Goal: Navigation & Orientation: Find specific page/section

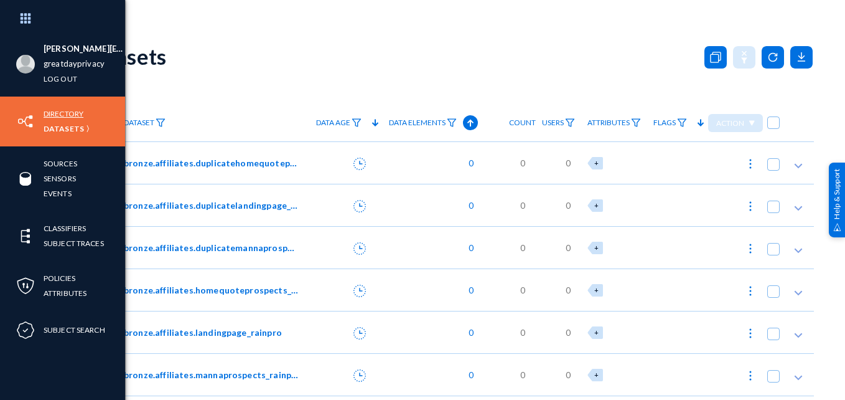
click at [73, 114] on link "Directory" at bounding box center [64, 113] width 40 height 14
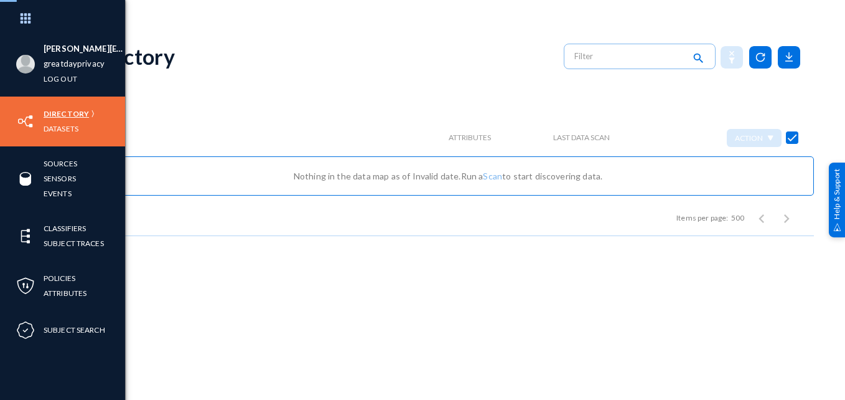
checkbox input "false"
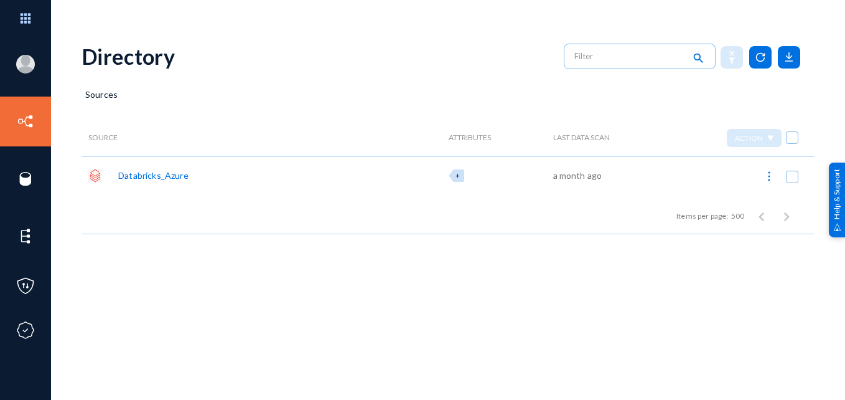
click at [160, 181] on div "Databricks_Azure" at bounding box center [153, 175] width 70 height 13
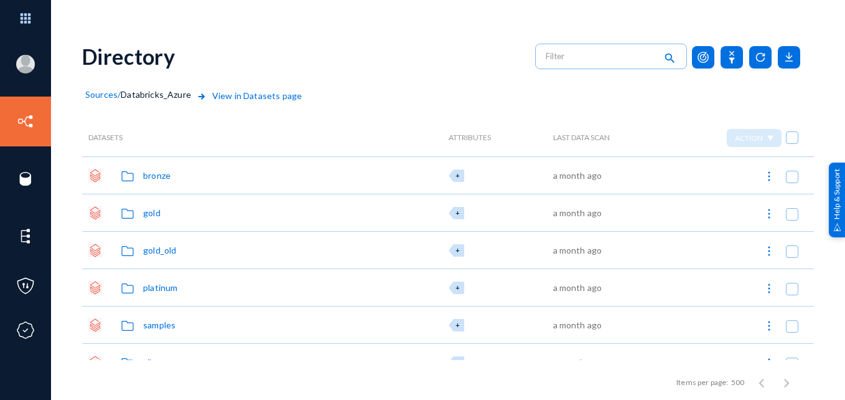
scroll to position [59, 0]
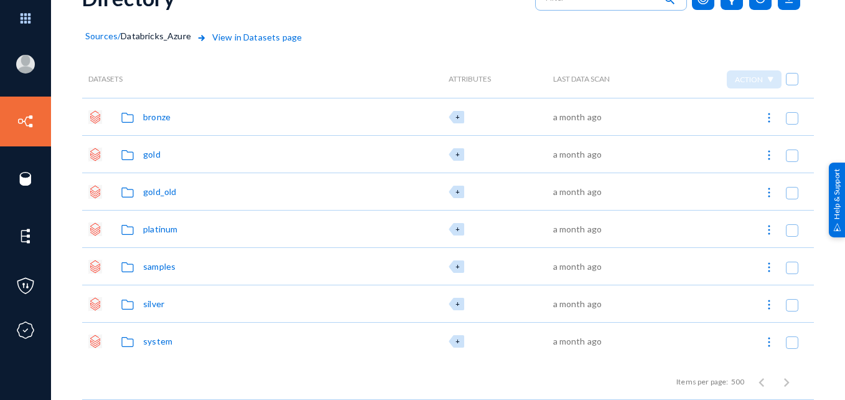
click at [155, 116] on div "bronze" at bounding box center [156, 116] width 27 height 13
click at [159, 117] on div "affiliates" at bounding box center [160, 116] width 35 height 13
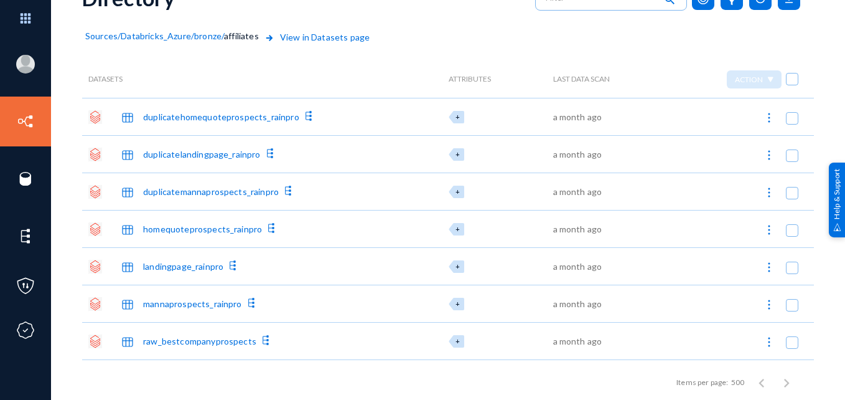
click at [191, 111] on div "duplicatehomequoteprospects_rainpro" at bounding box center [221, 116] width 156 height 13
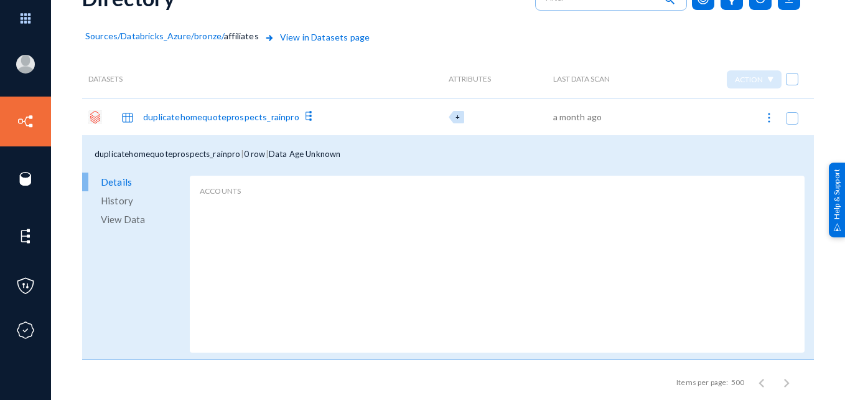
click at [198, 125] on div "duplicatehomequoteprospects_rainpro" at bounding box center [212, 116] width 206 height 17
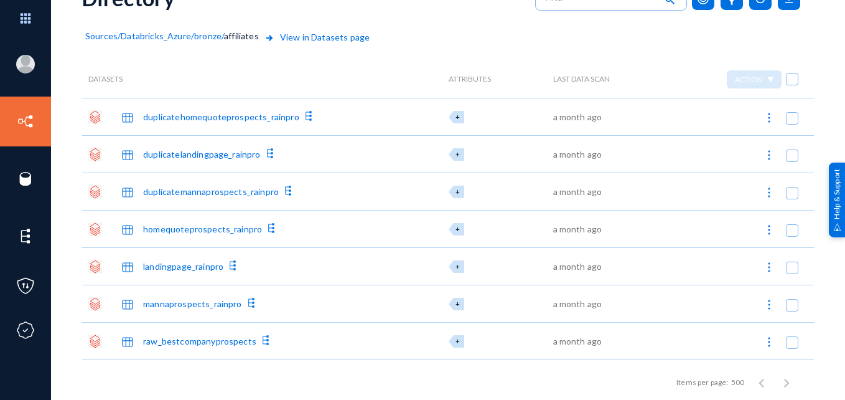
click at [109, 34] on span "Sources" at bounding box center [101, 35] width 32 height 11
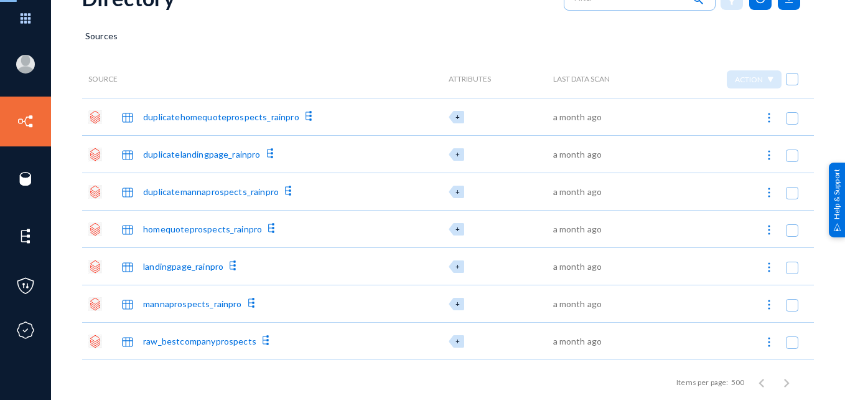
scroll to position [5, 0]
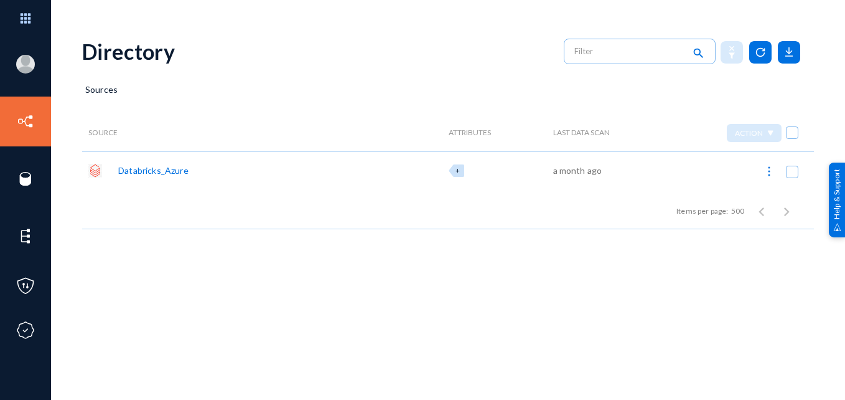
click at [157, 171] on div "Databricks_Azure" at bounding box center [153, 170] width 70 height 13
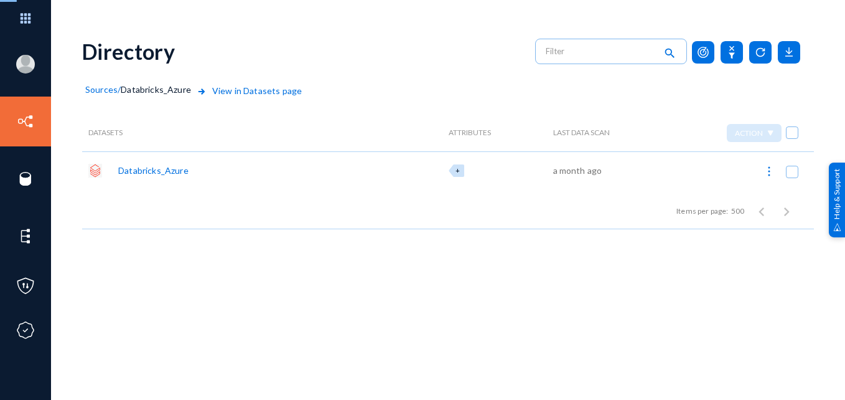
scroll to position [59, 0]
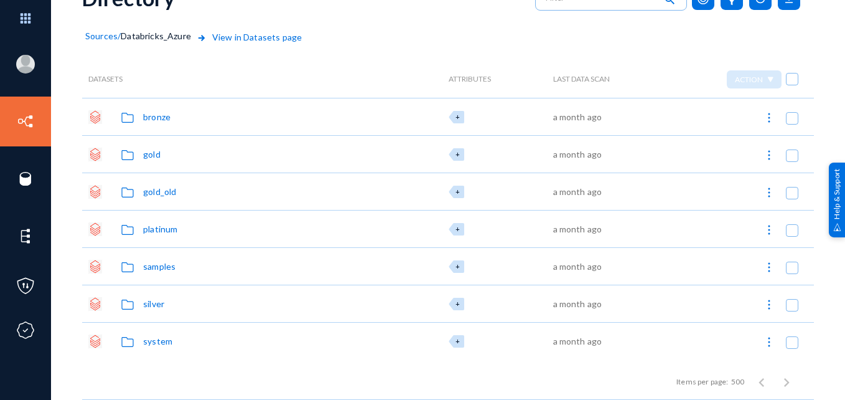
click at [162, 113] on div "bronze" at bounding box center [156, 116] width 27 height 13
click at [162, 113] on div "affiliates" at bounding box center [160, 116] width 35 height 13
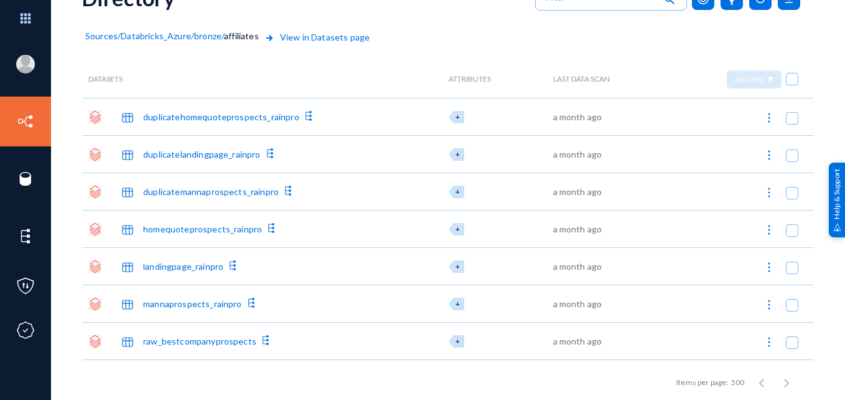
click at [215, 115] on div "duplicatehomequoteprospects_rainpro" at bounding box center [221, 116] width 156 height 13
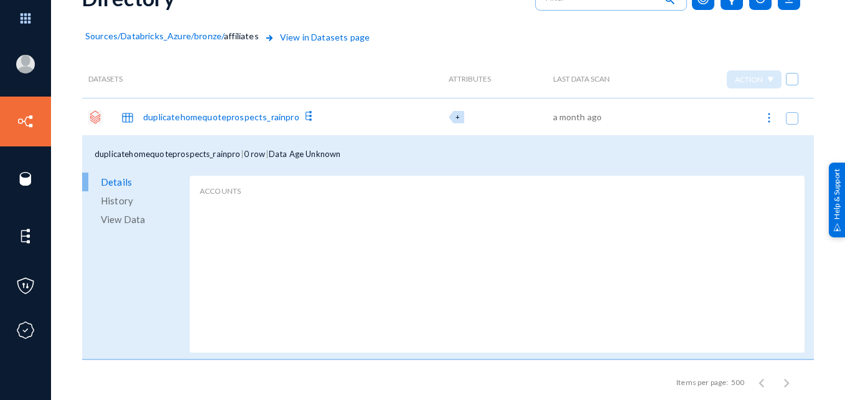
click at [194, 93] on div "Datasets" at bounding box center [237, 78] width 311 height 37
click at [223, 111] on div "duplicatehomequoteprospects_rainpro" at bounding box center [221, 116] width 156 height 13
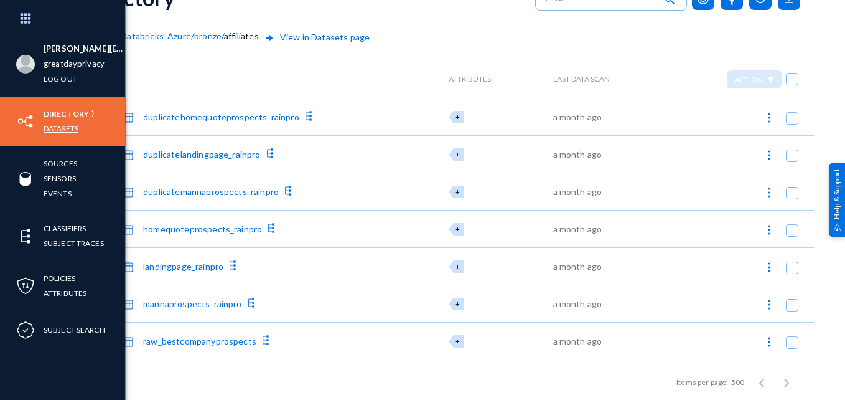
click at [65, 128] on link "Datasets" at bounding box center [61, 128] width 35 height 14
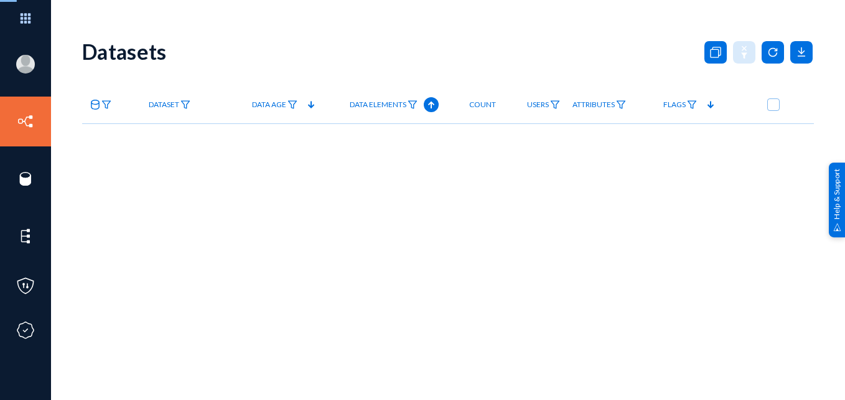
click at [319, 86] on div "Data Age" at bounding box center [282, 104] width 73 height 37
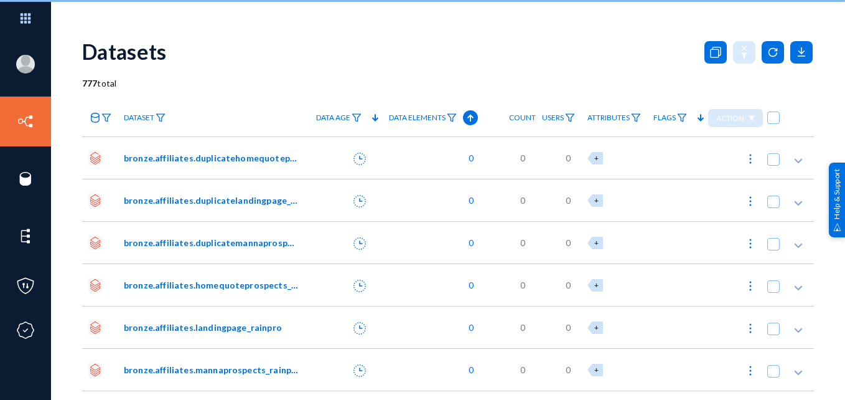
scroll to position [59, 0]
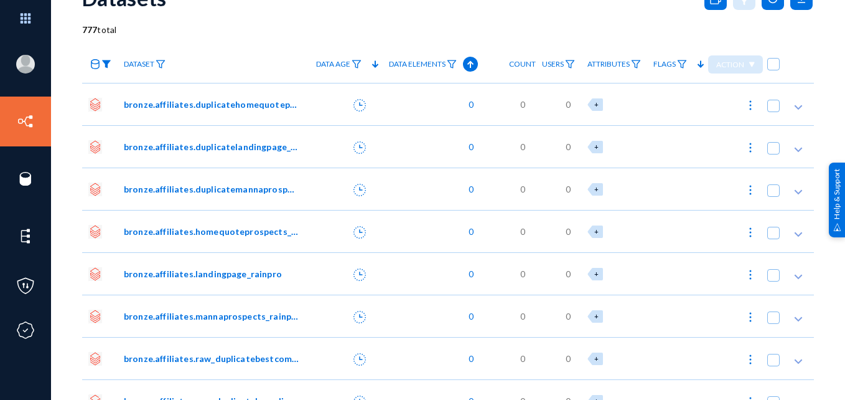
click at [106, 63] on img at bounding box center [106, 64] width 10 height 9
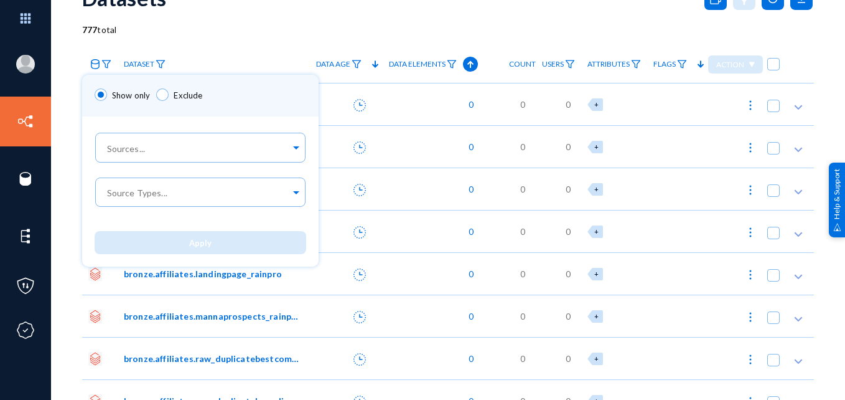
click at [106, 63] on div at bounding box center [422, 200] width 845 height 400
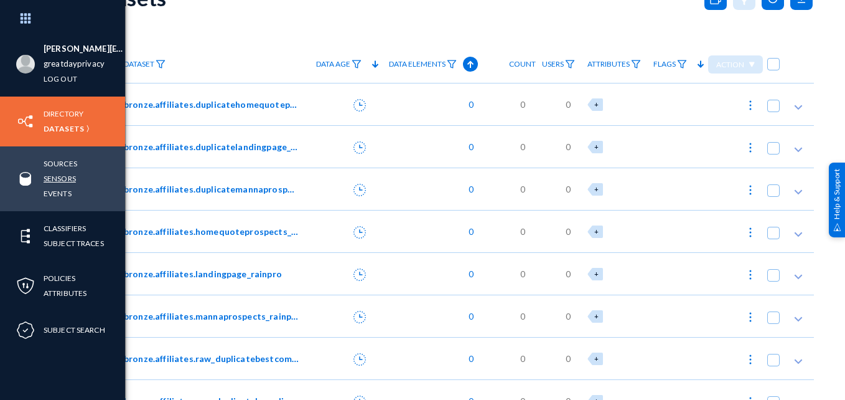
click at [70, 181] on link "Sensors" at bounding box center [60, 178] width 32 height 14
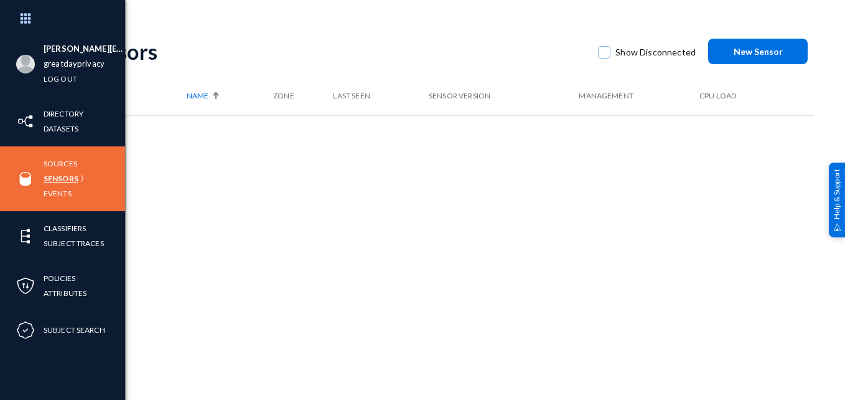
scroll to position [5, 0]
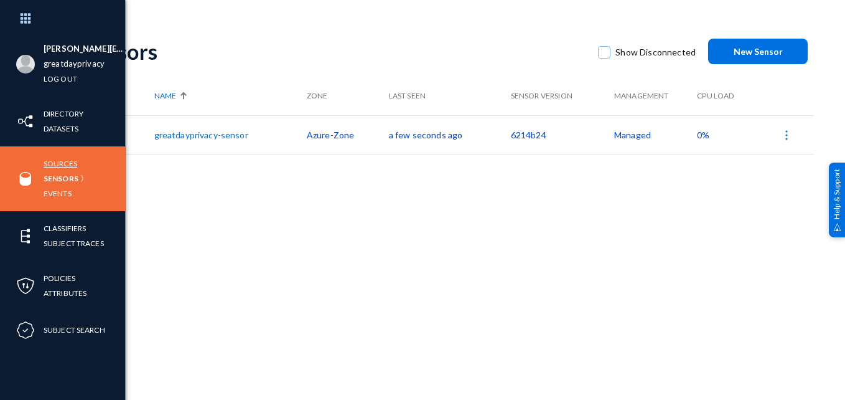
click at [60, 161] on link "Sources" at bounding box center [61, 163] width 34 height 14
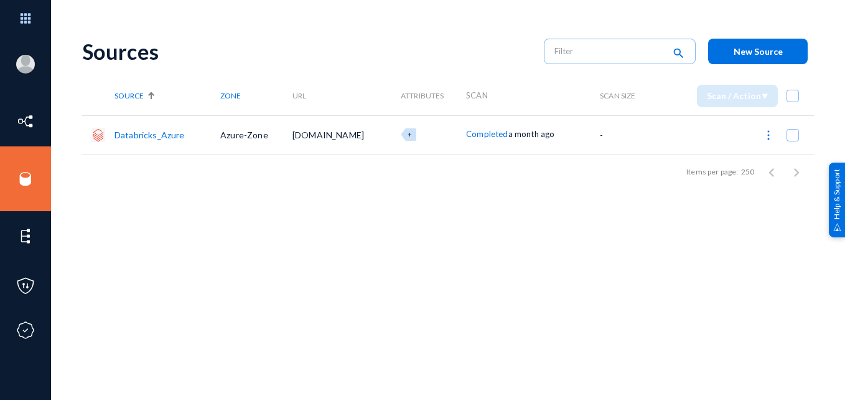
click at [166, 134] on link "Databricks_Azure" at bounding box center [150, 134] width 70 height 11
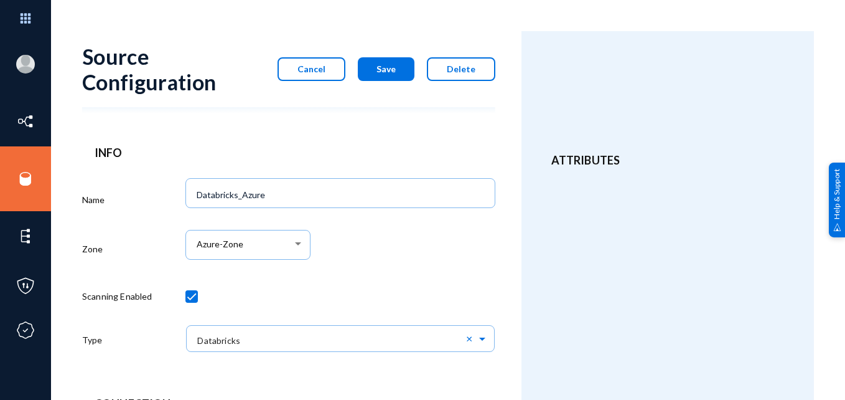
click at [298, 62] on button "Cancel" at bounding box center [312, 69] width 68 height 24
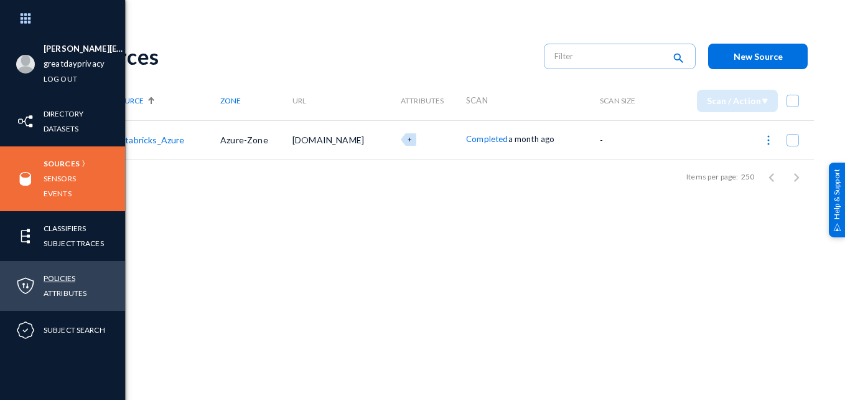
click at [65, 275] on link "Policies" at bounding box center [60, 278] width 32 height 14
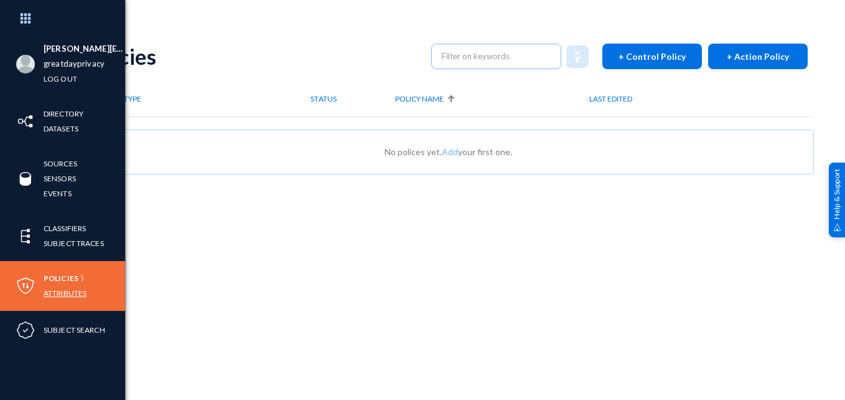
click at [65, 289] on link "Attributes" at bounding box center [65, 293] width 43 height 14
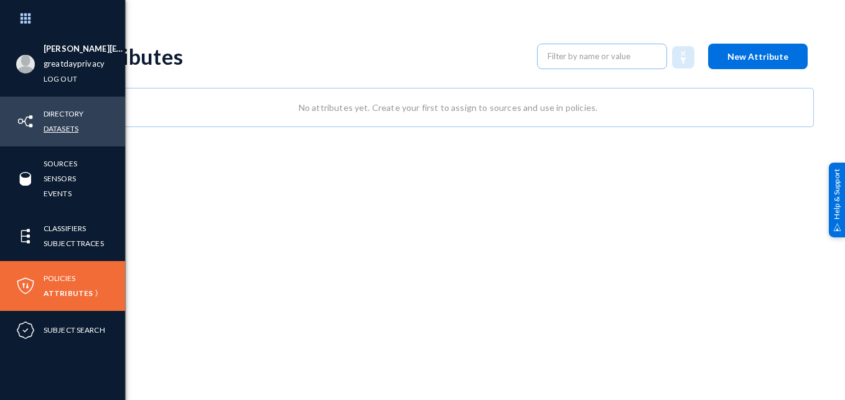
click at [54, 125] on link "Datasets" at bounding box center [61, 128] width 35 height 14
